Goal: Information Seeking & Learning: Learn about a topic

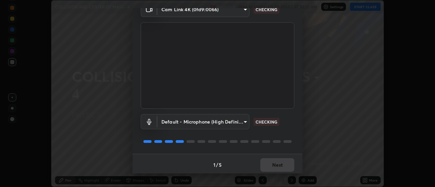
scroll to position [36, 0]
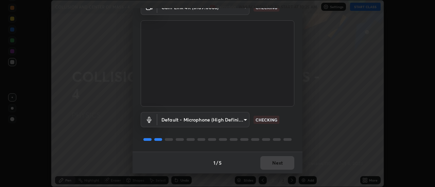
click at [280, 162] on div "1 / 5 Next" at bounding box center [218, 163] width 170 height 22
click at [279, 163] on div "1 / 5 Next" at bounding box center [218, 163] width 170 height 22
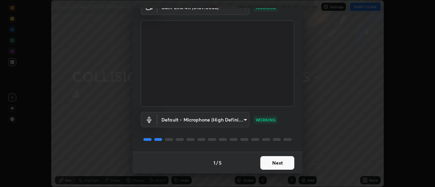
click at [279, 163] on button "Next" at bounding box center [277, 163] width 34 height 14
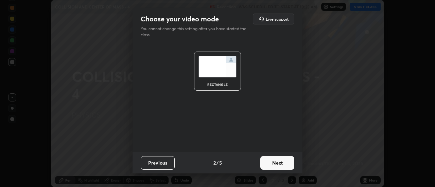
click at [278, 163] on button "Next" at bounding box center [277, 163] width 34 height 14
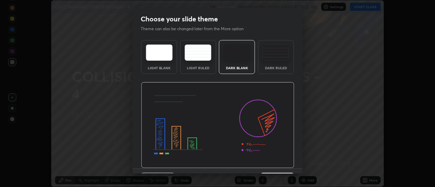
click at [279, 163] on img at bounding box center [217, 125] width 153 height 86
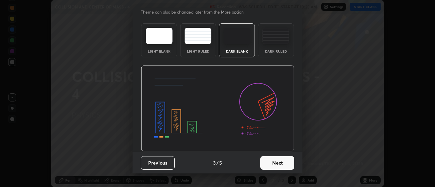
click at [276, 162] on button "Next" at bounding box center [277, 163] width 34 height 14
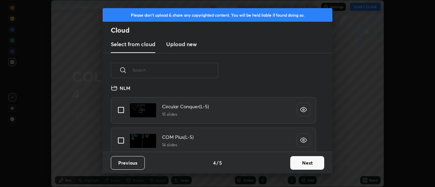
scroll to position [359, 0]
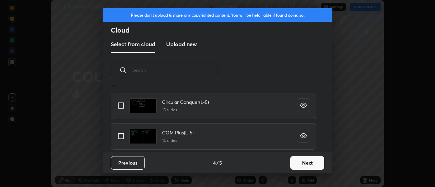
click at [123, 135] on input "grid" at bounding box center [121, 136] width 14 height 14
checkbox input "true"
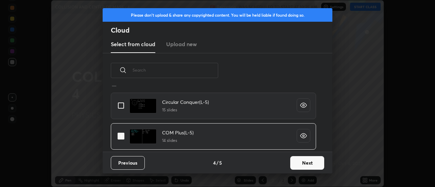
click at [299, 163] on button "Next" at bounding box center [307, 163] width 34 height 14
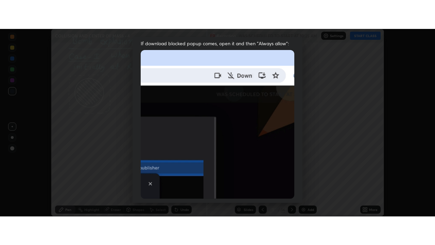
scroll to position [174, 0]
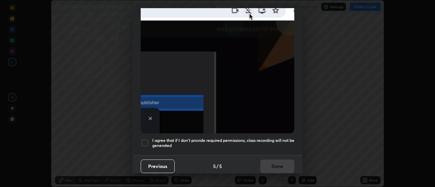
click at [145, 139] on div at bounding box center [145, 143] width 8 height 8
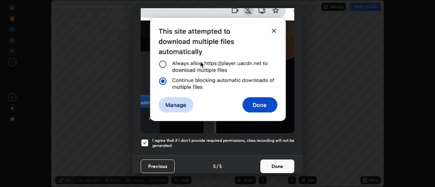
click at [276, 164] on button "Done" at bounding box center [277, 167] width 34 height 14
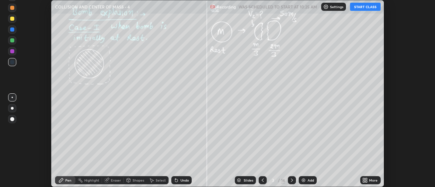
click at [262, 181] on icon at bounding box center [263, 180] width 2 height 3
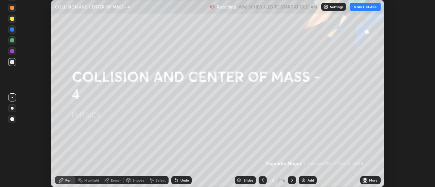
click at [367, 7] on button "START CLASS" at bounding box center [365, 7] width 31 height 8
click at [367, 181] on icon at bounding box center [367, 182] width 2 height 2
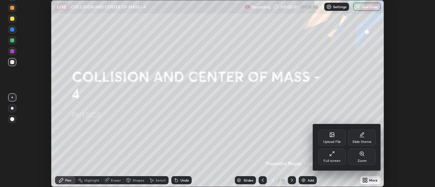
click at [339, 158] on div "Full screen" at bounding box center [331, 157] width 27 height 16
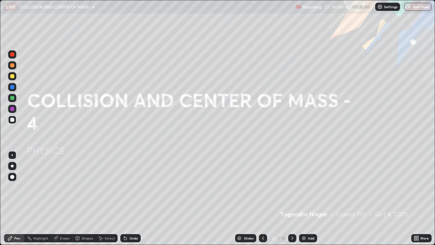
scroll to position [245, 435]
click at [311, 187] on div "Add" at bounding box center [311, 237] width 6 height 3
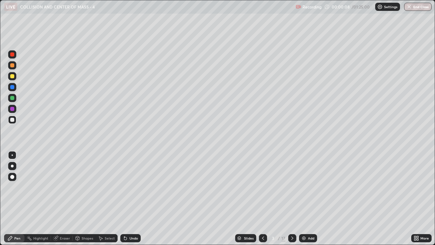
click at [12, 166] on div at bounding box center [12, 165] width 3 height 3
click at [13, 76] on div at bounding box center [12, 76] width 4 height 4
click at [311, 187] on div "Add" at bounding box center [311, 237] width 6 height 3
click at [137, 187] on div "Undo" at bounding box center [130, 238] width 20 height 8
click at [292, 187] on icon at bounding box center [292, 237] width 2 height 3
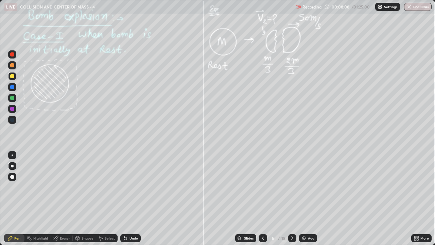
click at [133, 187] on div "Undo" at bounding box center [133, 237] width 8 height 3
click at [292, 187] on icon at bounding box center [291, 237] width 5 height 5
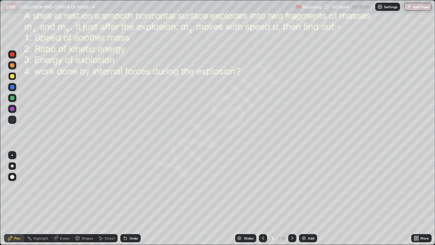
click at [130, 187] on div "Undo" at bounding box center [130, 238] width 20 height 8
click at [122, 187] on div "Undo" at bounding box center [129, 238] width 23 height 14
click at [263, 187] on icon at bounding box center [262, 237] width 5 height 5
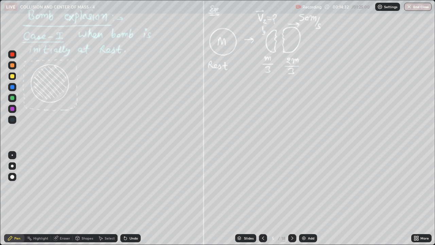
click at [263, 187] on icon at bounding box center [262, 237] width 5 height 5
click at [292, 187] on icon at bounding box center [291, 237] width 5 height 5
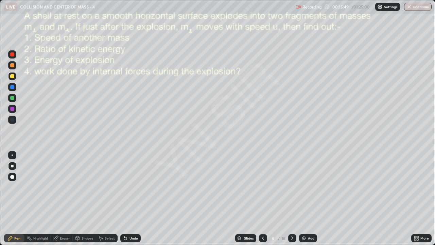
click at [134, 187] on div "Undo" at bounding box center [133, 237] width 8 height 3
click at [310, 187] on div "Add" at bounding box center [311, 237] width 6 height 3
click at [262, 187] on icon at bounding box center [262, 237] width 5 height 5
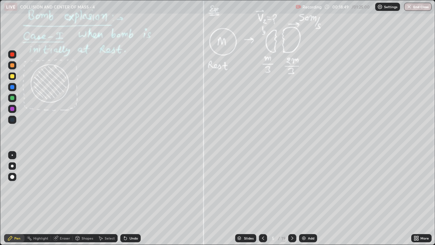
click at [288, 187] on div at bounding box center [292, 238] width 8 height 8
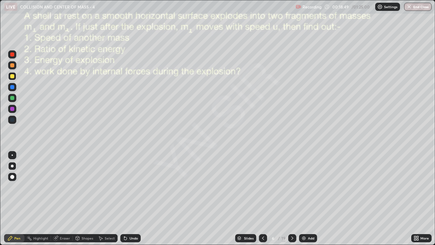
click at [293, 187] on icon at bounding box center [292, 237] width 2 height 3
click at [262, 187] on icon at bounding box center [262, 237] width 5 height 5
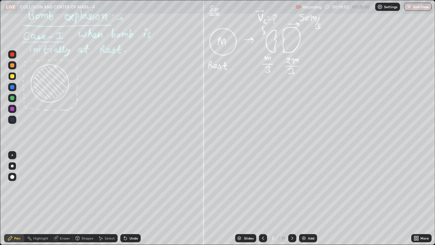
click at [292, 187] on icon at bounding box center [291, 237] width 5 height 5
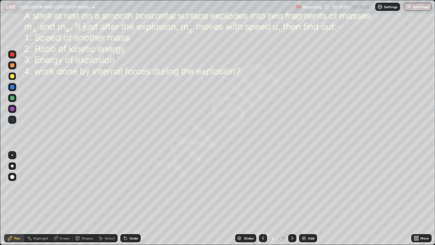
click at [292, 187] on icon at bounding box center [291, 237] width 5 height 5
click at [291, 187] on icon at bounding box center [291, 237] width 5 height 5
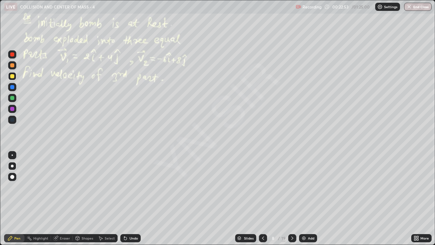
click at [292, 187] on icon at bounding box center [291, 237] width 5 height 5
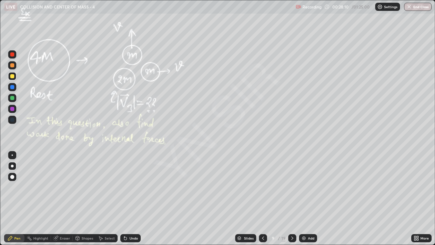
click at [263, 187] on icon at bounding box center [262, 237] width 5 height 5
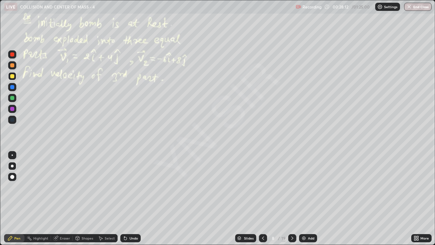
click at [292, 187] on icon at bounding box center [291, 237] width 5 height 5
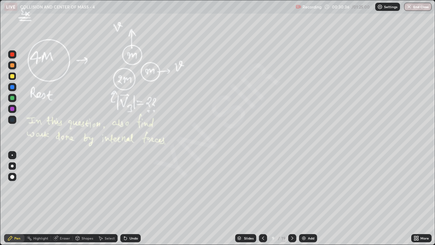
click at [262, 187] on icon at bounding box center [262, 237] width 5 height 5
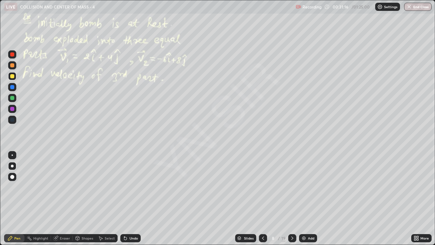
click at [262, 187] on icon at bounding box center [262, 237] width 5 height 5
click at [292, 187] on icon at bounding box center [291, 237] width 5 height 5
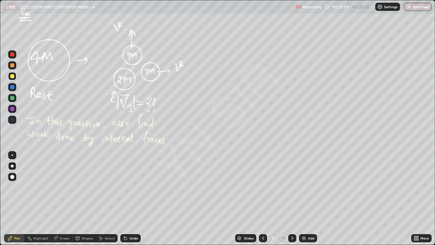
click at [292, 187] on icon at bounding box center [292, 237] width 2 height 3
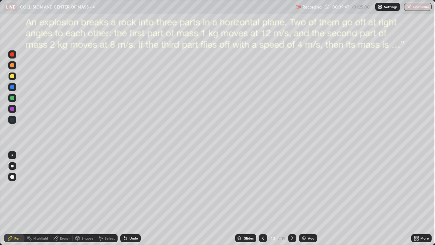
click at [13, 65] on div at bounding box center [12, 65] width 4 height 4
click at [12, 75] on div at bounding box center [12, 76] width 4 height 4
click at [292, 187] on icon at bounding box center [291, 237] width 5 height 5
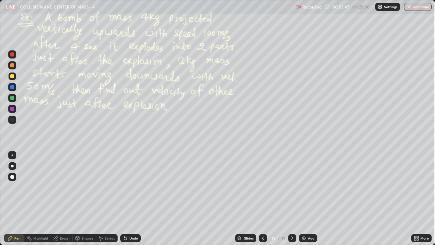
click at [292, 187] on icon at bounding box center [291, 237] width 5 height 5
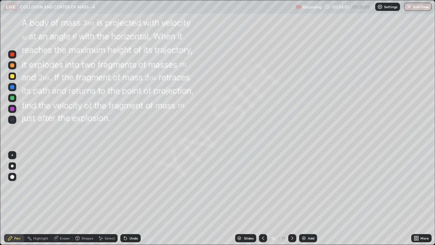
click at [262, 187] on icon at bounding box center [262, 237] width 5 height 5
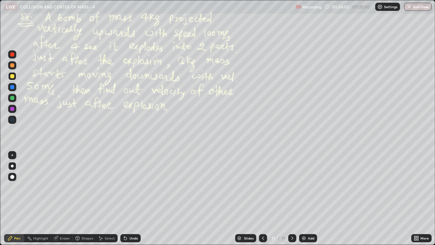
click at [308, 187] on div "Add" at bounding box center [311, 237] width 6 height 3
click at [13, 120] on div at bounding box center [12, 120] width 4 height 4
click at [14, 119] on div at bounding box center [12, 120] width 4 height 4
click at [47, 187] on div "Highlight" at bounding box center [37, 238] width 27 height 8
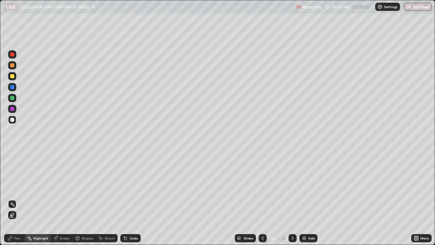
click at [13, 187] on icon at bounding box center [12, 214] width 5 height 5
click at [21, 187] on div "Pen" at bounding box center [14, 238] width 20 height 8
click at [292, 187] on icon at bounding box center [292, 237] width 5 height 5
click at [417, 187] on icon at bounding box center [418, 237] width 2 height 2
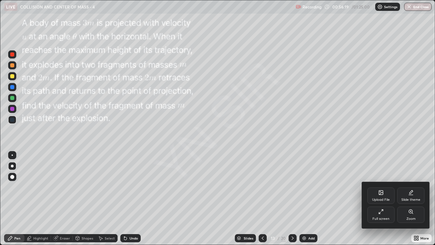
click at [410, 187] on div "Zoom" at bounding box center [410, 214] width 27 height 16
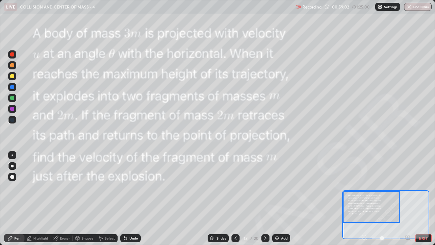
click at [422, 187] on button "EXIT" at bounding box center [423, 238] width 16 height 8
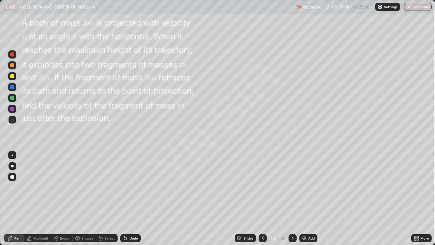
click at [14, 64] on div at bounding box center [12, 65] width 4 height 4
click at [137, 187] on div "Undo" at bounding box center [133, 237] width 8 height 3
click at [415, 187] on icon at bounding box center [415, 237] width 2 height 2
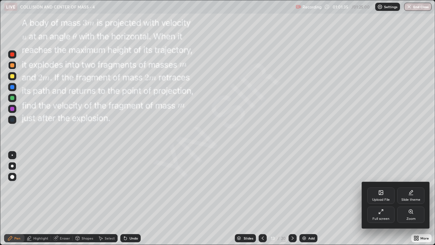
click at [410, 187] on icon at bounding box center [410, 211] width 5 height 5
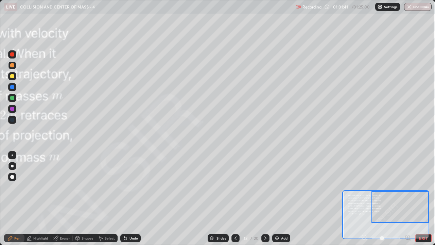
click at [13, 79] on div at bounding box center [12, 76] width 8 height 8
click at [422, 187] on button "EXIT" at bounding box center [423, 238] width 16 height 8
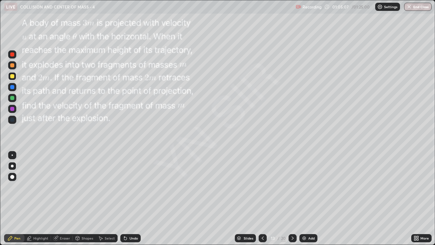
click at [292, 187] on icon at bounding box center [292, 237] width 5 height 5
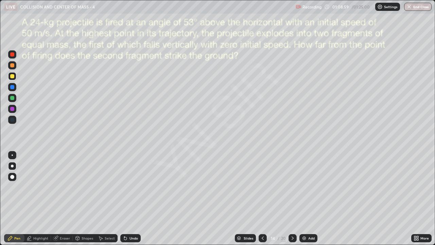
click at [13, 69] on div at bounding box center [12, 65] width 8 height 8
click at [133, 187] on div "Undo" at bounding box center [130, 238] width 20 height 8
click at [132, 187] on div "Undo" at bounding box center [133, 237] width 8 height 3
click at [45, 187] on div "Highlight" at bounding box center [40, 237] width 15 height 3
click at [14, 187] on icon at bounding box center [12, 214] width 3 height 3
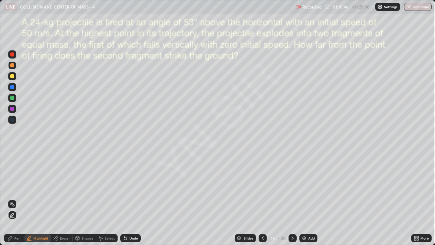
click at [21, 187] on div "Pen" at bounding box center [14, 238] width 20 height 8
click at [133, 187] on div "Undo" at bounding box center [133, 237] width 8 height 3
click at [135, 187] on div "Undo" at bounding box center [133, 237] width 8 height 3
click at [133, 187] on div "Undo" at bounding box center [133, 237] width 8 height 3
click at [134, 187] on div "Undo" at bounding box center [133, 237] width 8 height 3
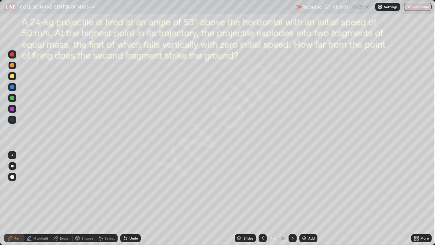
click at [135, 187] on div "Undo" at bounding box center [133, 237] width 8 height 3
click at [292, 187] on icon at bounding box center [292, 237] width 5 height 5
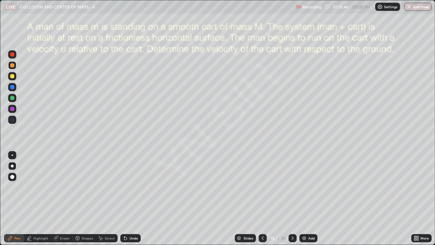
click at [12, 76] on div at bounding box center [12, 76] width 4 height 4
click at [64, 187] on div "Eraser" at bounding box center [62, 238] width 22 height 8
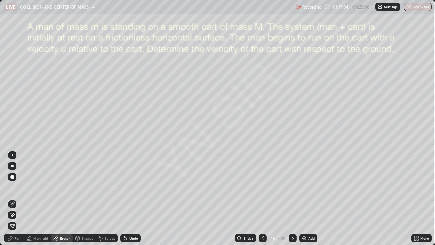
click at [19, 187] on div "Pen" at bounding box center [17, 237] width 6 height 3
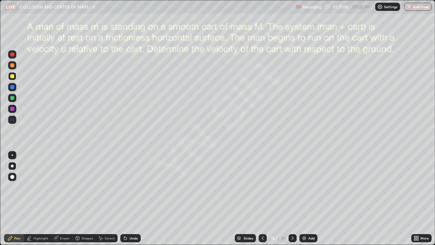
click at [66, 187] on div "Eraser" at bounding box center [65, 237] width 10 height 3
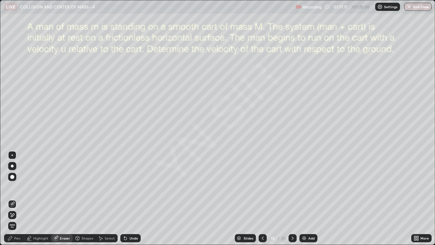
click at [20, 187] on div "Pen" at bounding box center [14, 238] width 20 height 8
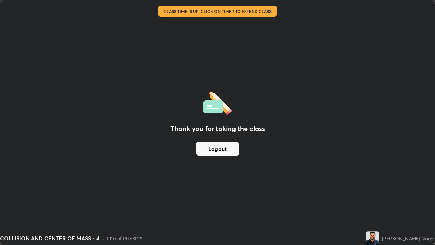
click at [234, 146] on button "Logout" at bounding box center [217, 149] width 43 height 14
